Goal: Contribute content: Add original content to the website for others to see

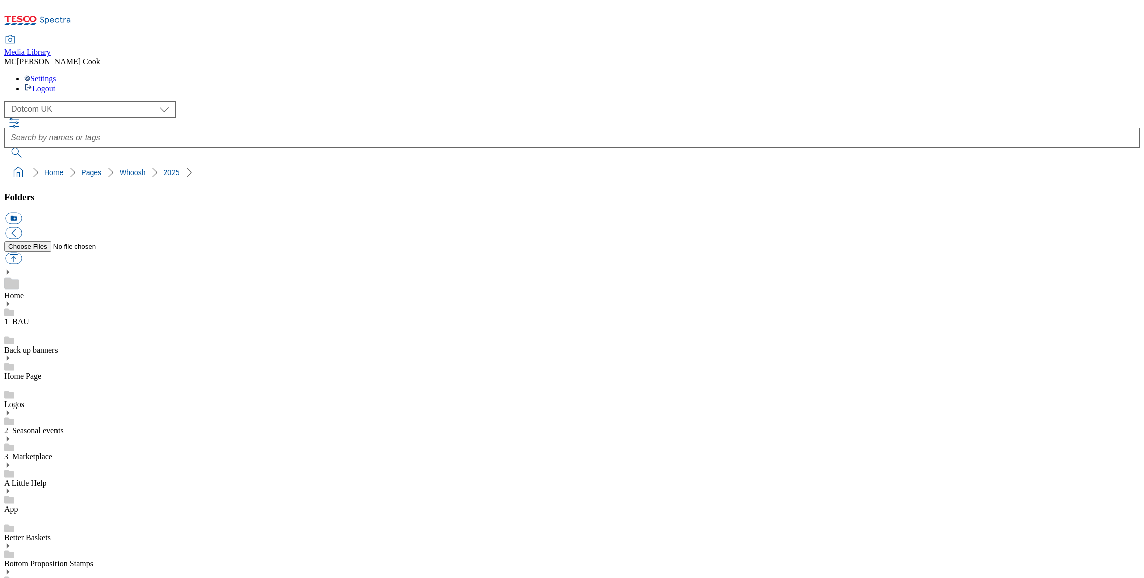
select select "flare-homepage"
click at [66, 16] on icon at bounding box center [37, 23] width 67 height 21
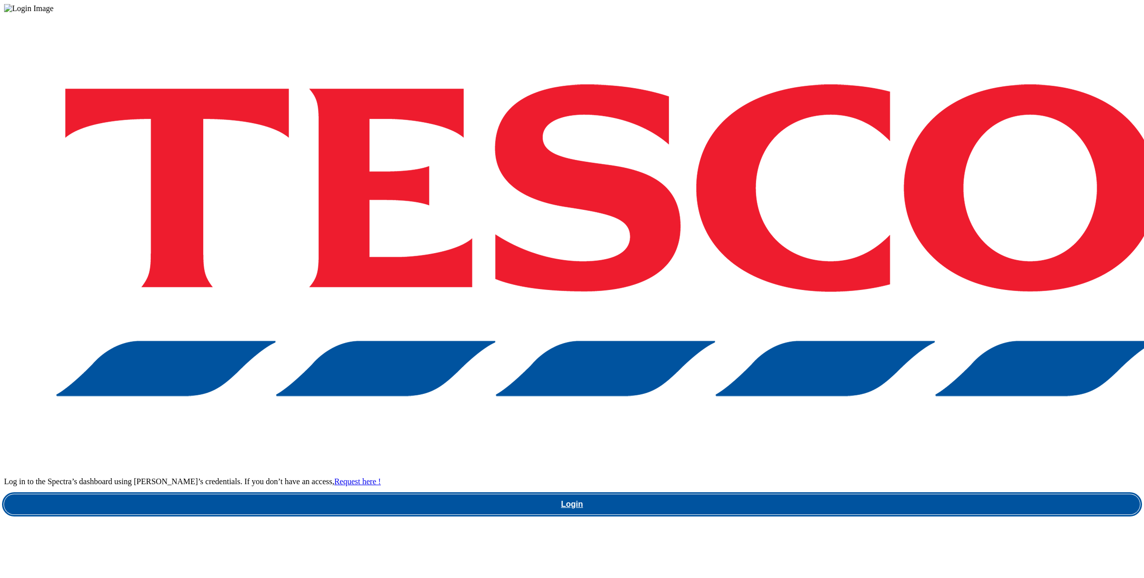
click at [816, 494] on link "Login" at bounding box center [572, 504] width 1136 height 20
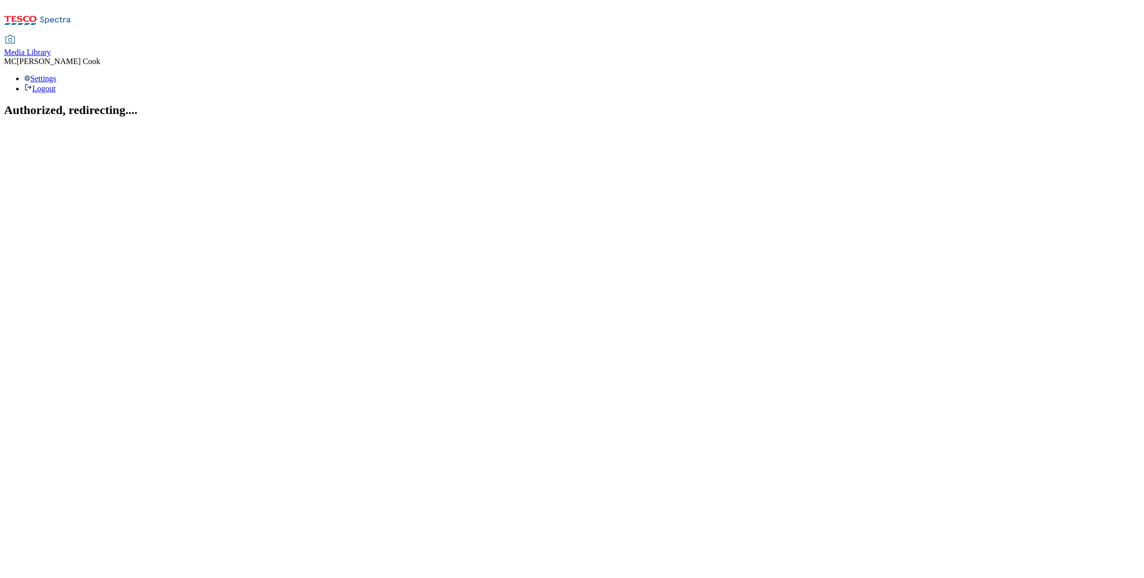
click at [51, 48] on span "Media Library" at bounding box center [27, 52] width 47 height 9
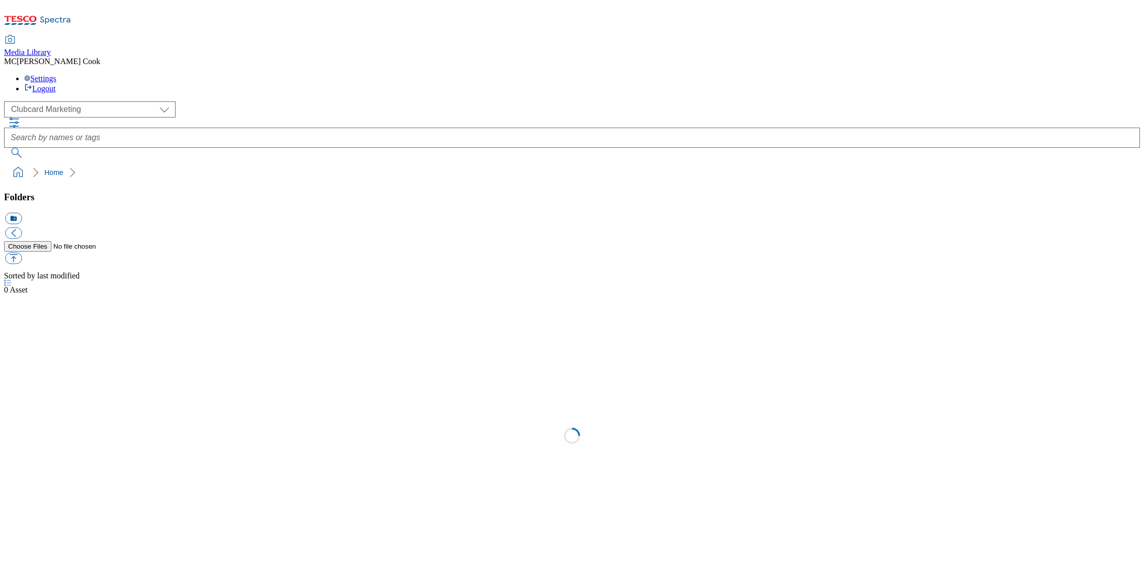
scroll to position [1, 0]
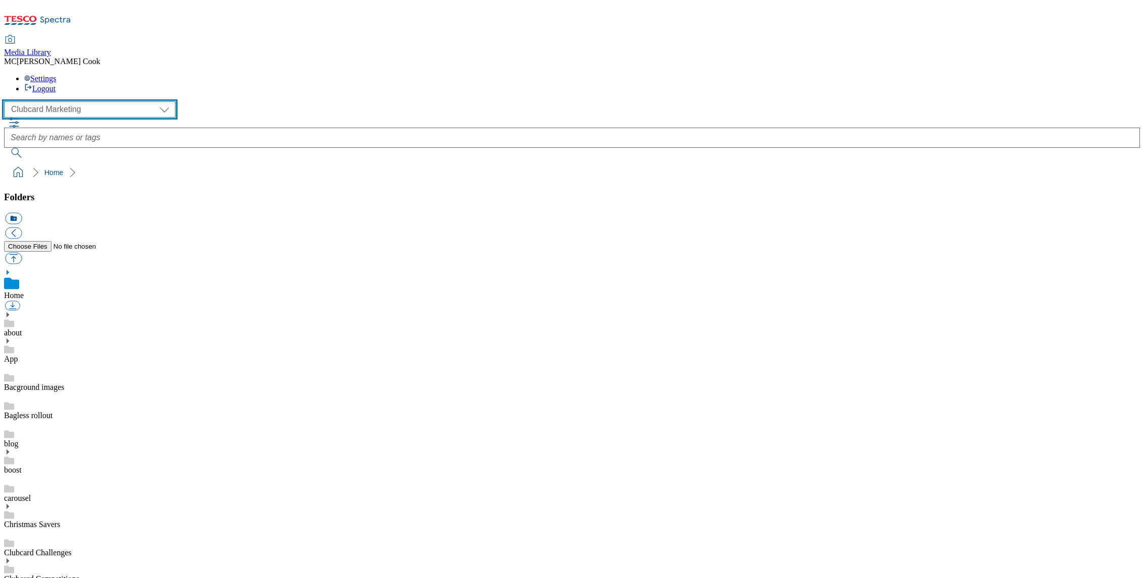
click at [68, 101] on select "Clubcard Marketing Dotcom UK Emails GHS Marketing UK GHS Product UK GHS ROI" at bounding box center [89, 109] width 171 height 16
select select "flare-ghs-mktg"
click at [7, 101] on select "Clubcard Marketing Dotcom UK Emails GHS Marketing UK GHS Product UK GHS ROI" at bounding box center [89, 109] width 171 height 16
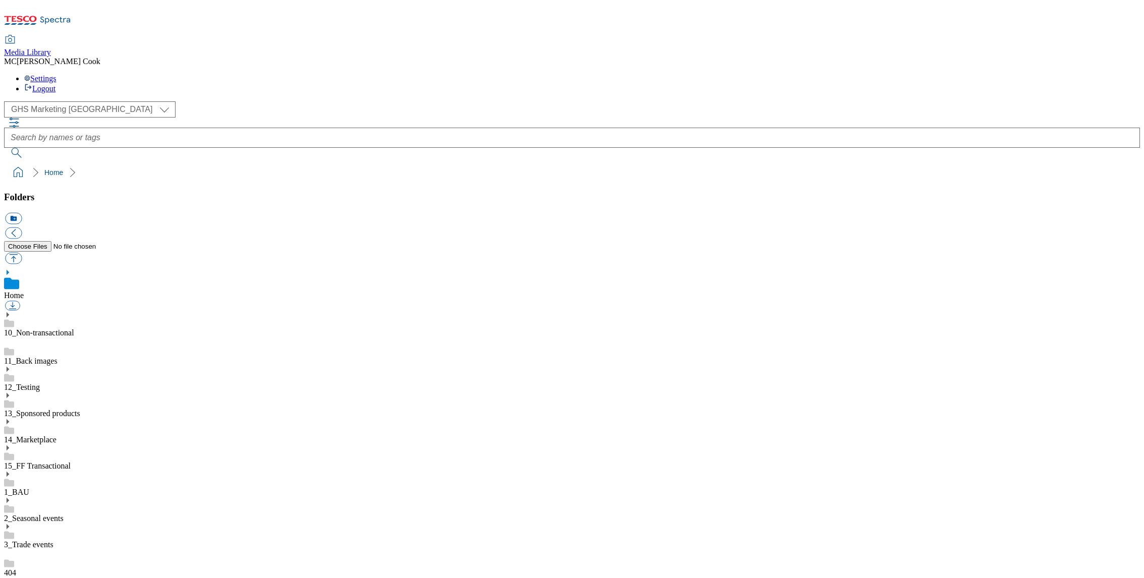
click at [29, 488] on link "1_BAU" at bounding box center [16, 492] width 25 height 9
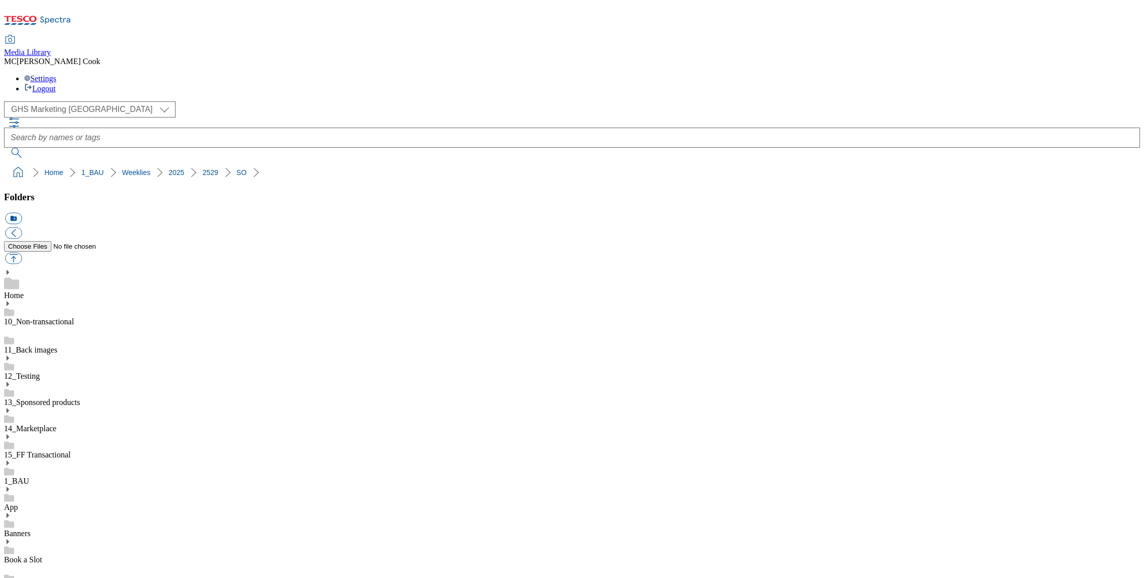
scroll to position [763, 0]
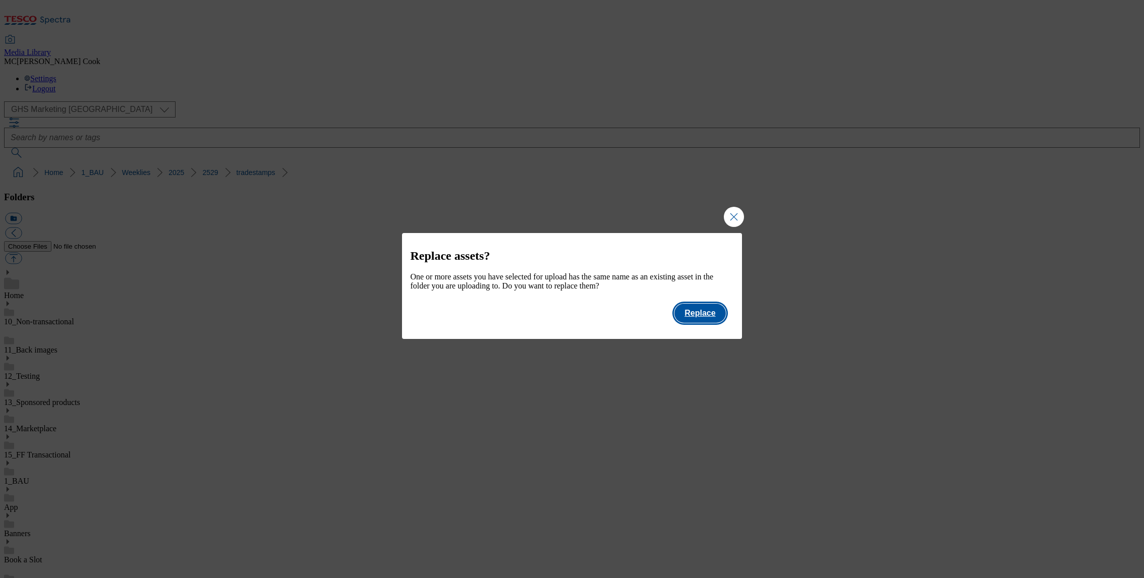
click at [716, 318] on button "Replace" at bounding box center [699, 313] width 51 height 19
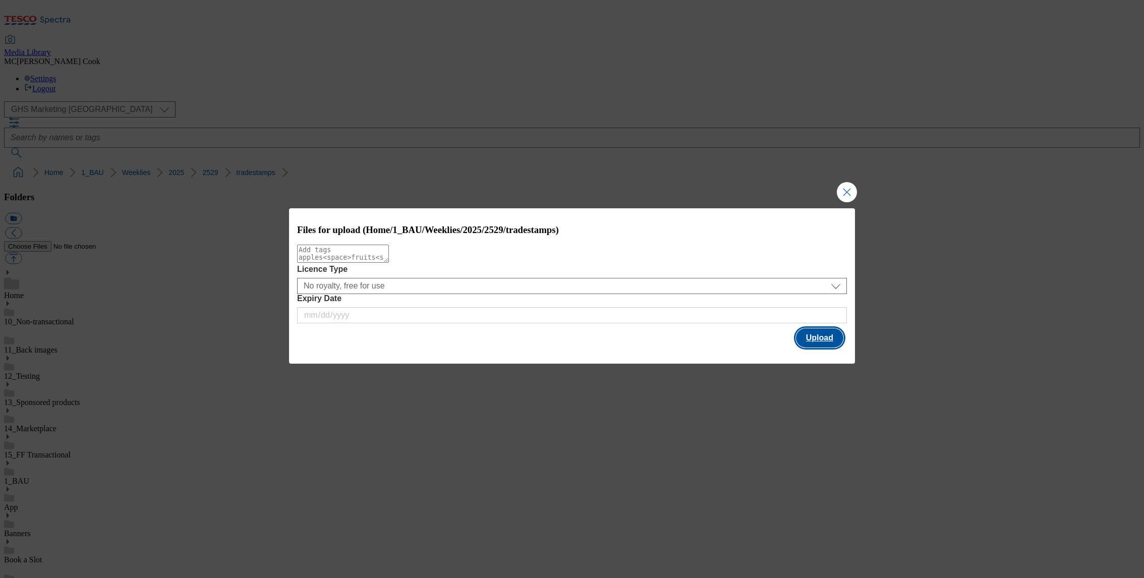
click at [800, 336] on button "Upload" at bounding box center [819, 337] width 47 height 19
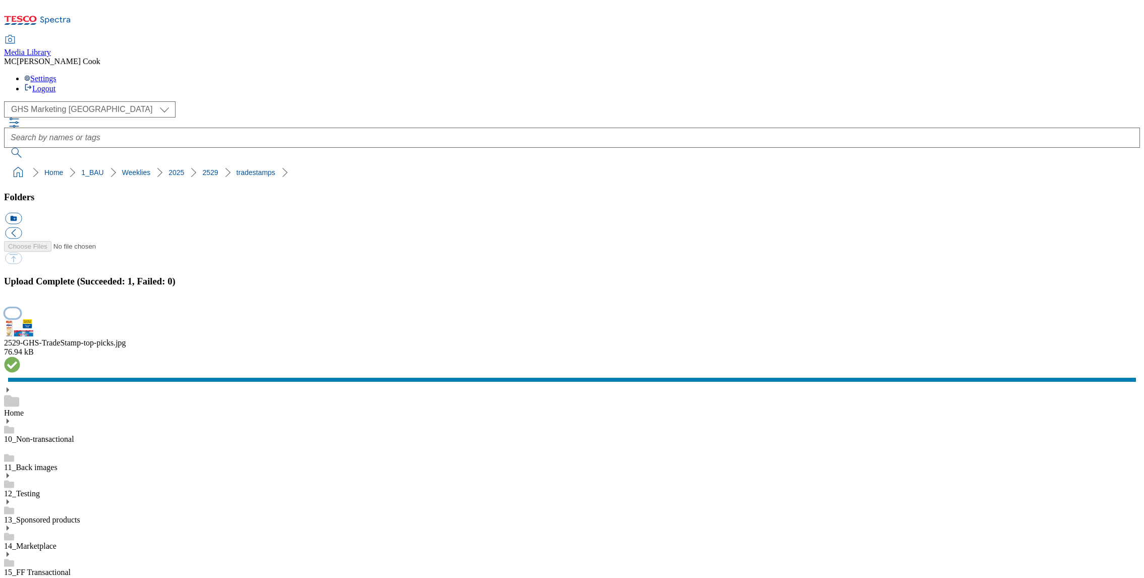
click at [20, 318] on button "button" at bounding box center [12, 313] width 15 height 10
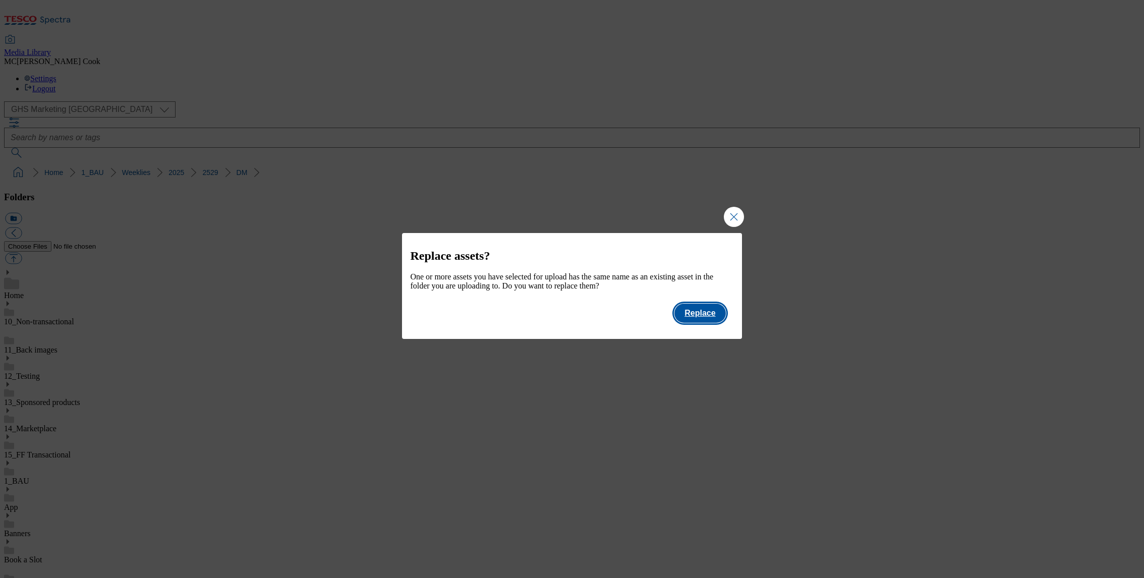
click at [688, 316] on button "Replace" at bounding box center [699, 313] width 51 height 19
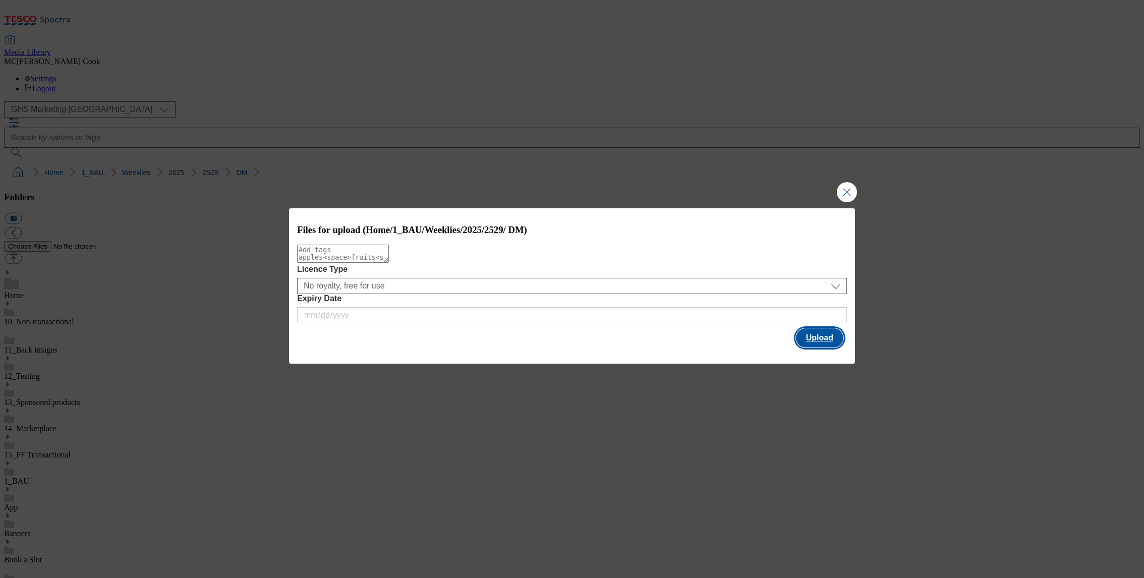
click at [816, 337] on button "Upload" at bounding box center [819, 337] width 47 height 19
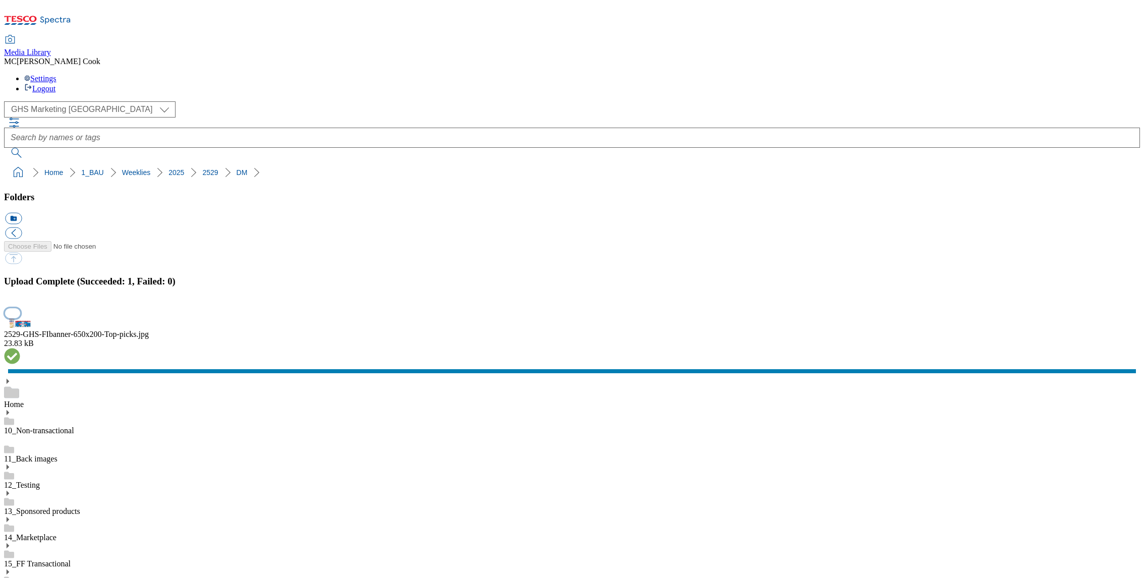
click at [20, 318] on button "button" at bounding box center [12, 313] width 15 height 10
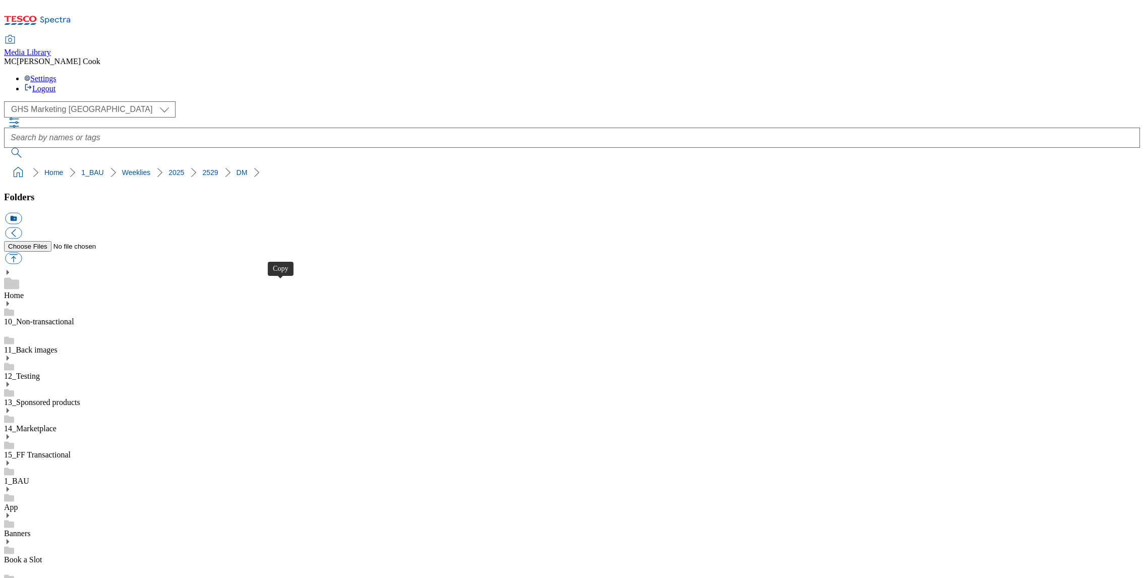
drag, startPoint x: 98, startPoint y: 380, endPoint x: 94, endPoint y: 375, distance: 6.1
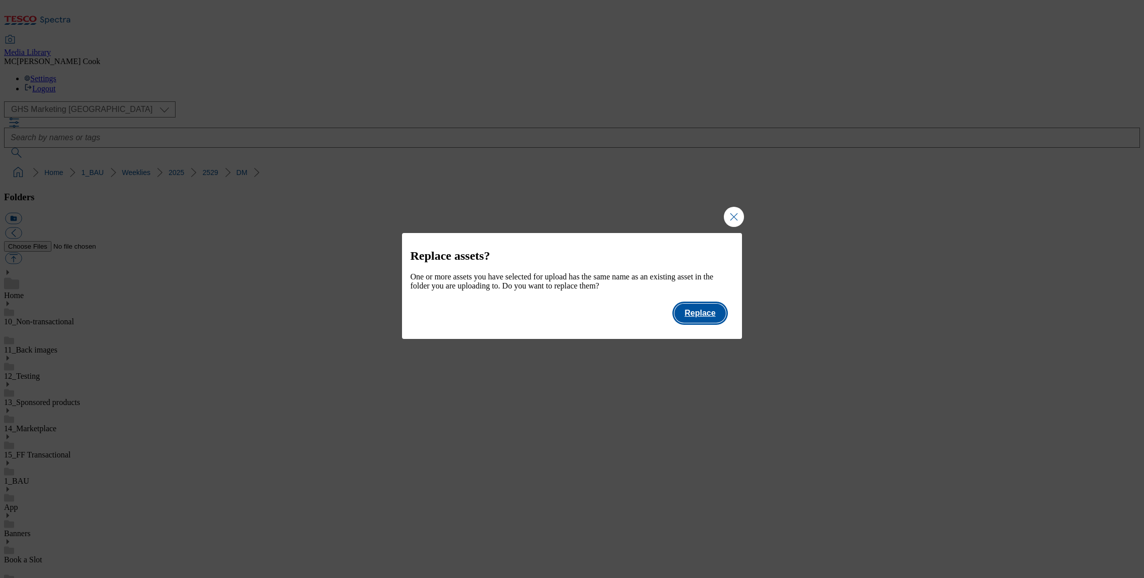
click at [697, 313] on button "Replace" at bounding box center [699, 313] width 51 height 19
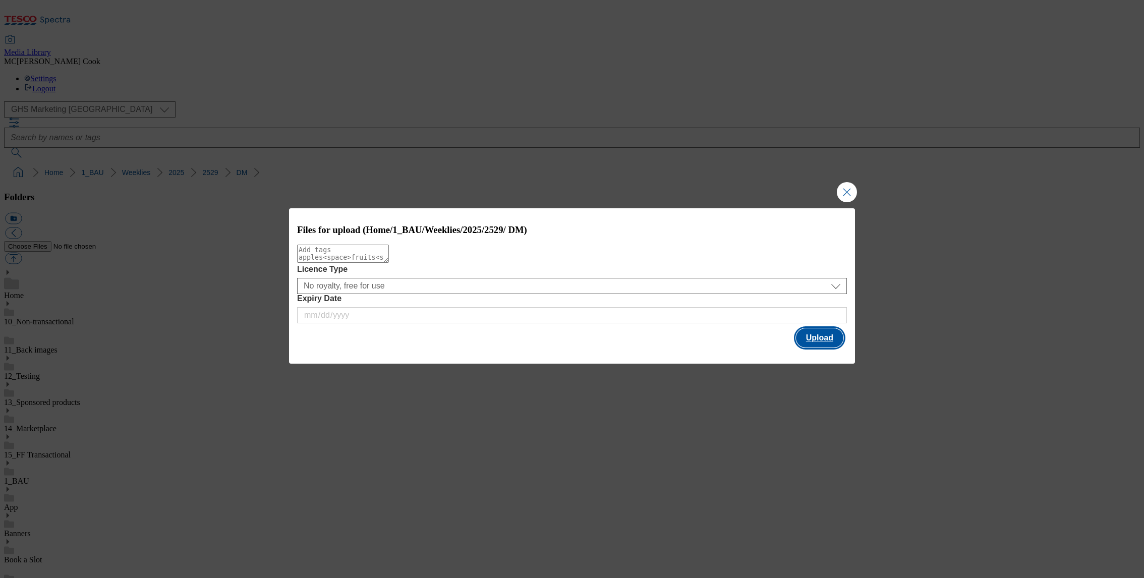
click at [818, 341] on button "Upload" at bounding box center [819, 337] width 47 height 19
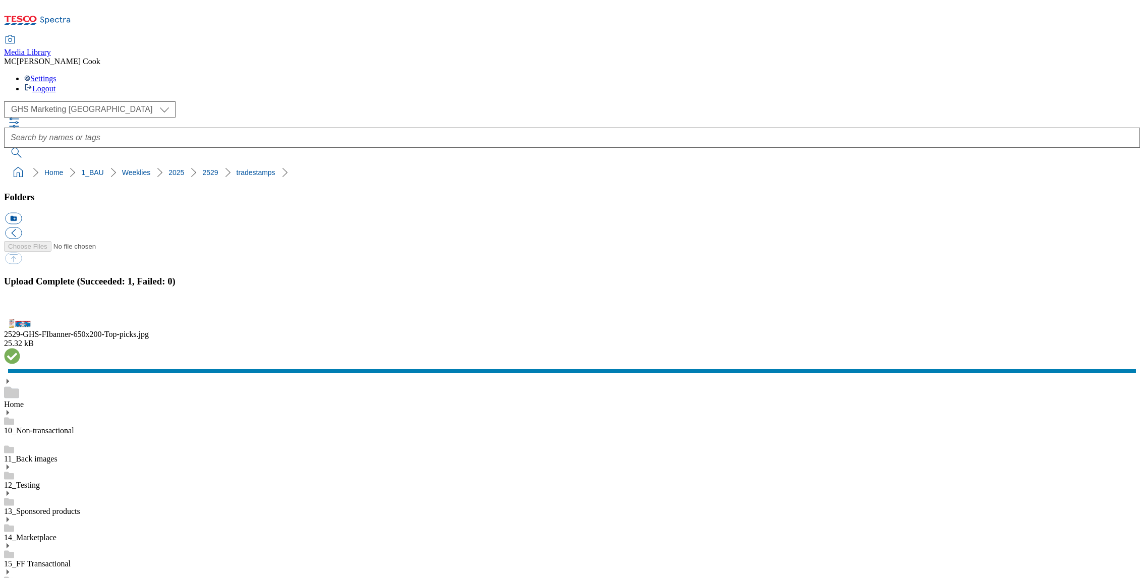
click at [20, 318] on button "button" at bounding box center [12, 313] width 15 height 10
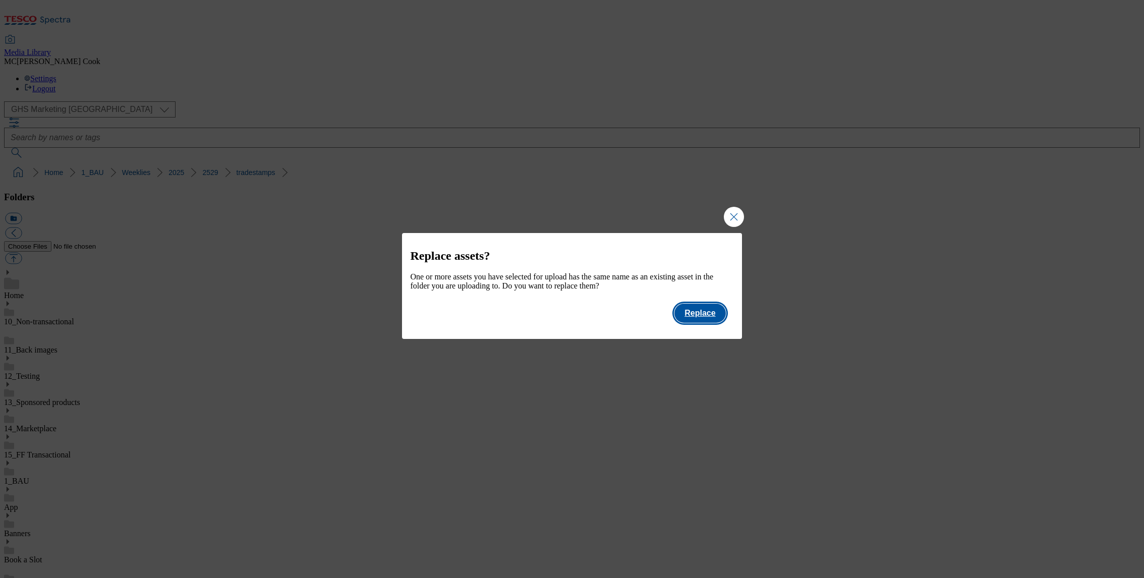
click at [708, 322] on button "Replace" at bounding box center [699, 313] width 51 height 19
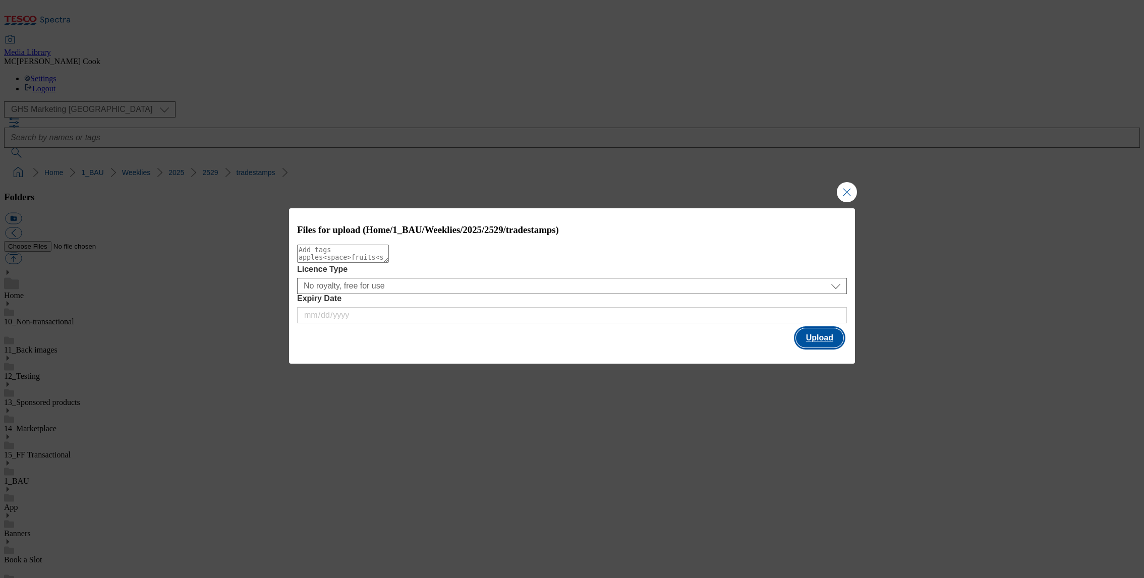
click at [797, 336] on button "Upload" at bounding box center [819, 337] width 47 height 19
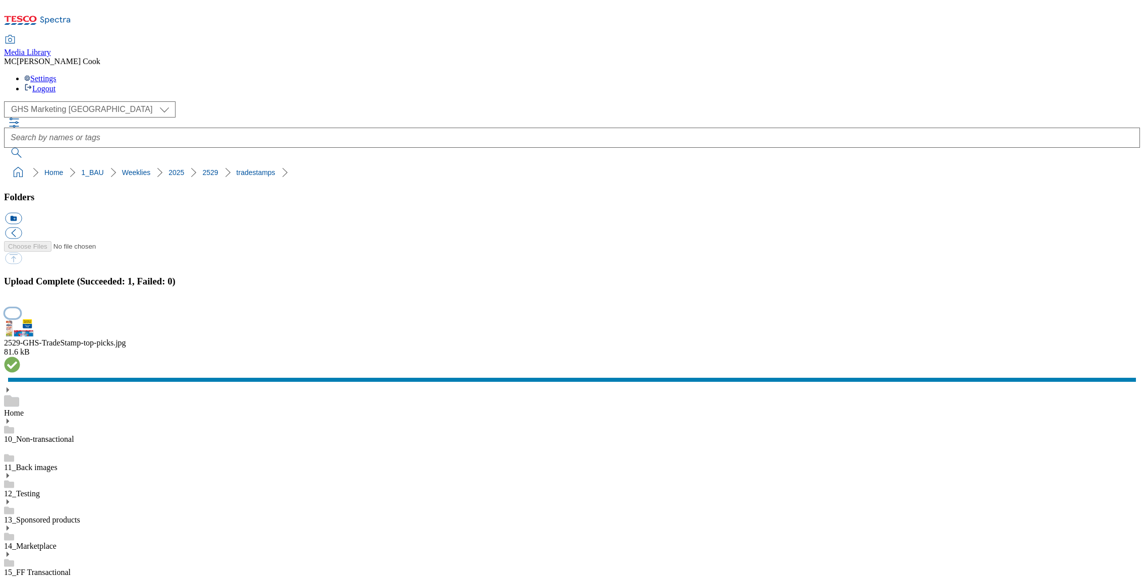
click at [20, 318] on button "button" at bounding box center [12, 313] width 15 height 10
